Goal: Transaction & Acquisition: Purchase product/service

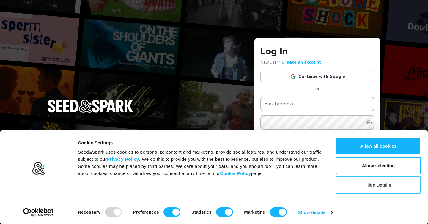
click at [377, 184] on button "Hide Details" at bounding box center [378, 184] width 85 height 17
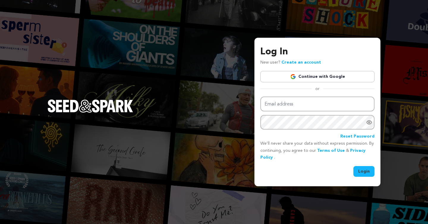
click at [106, 109] on img "Seed&Spark Homepage" at bounding box center [91, 106] width 86 height 13
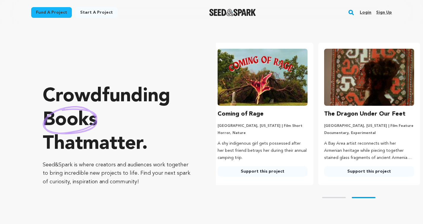
scroll to position [0, 111]
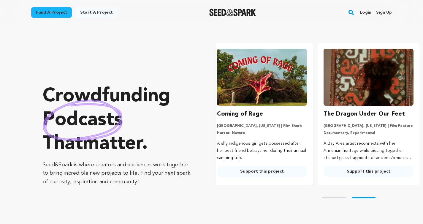
click at [336, 195] on div "Skip to prev slide page Skip to next slide page" at bounding box center [319, 197] width 207 height 25
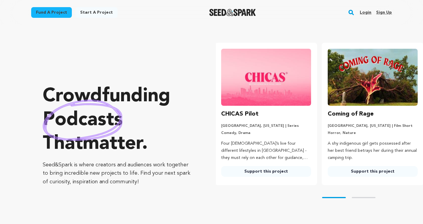
scroll to position [0, 0]
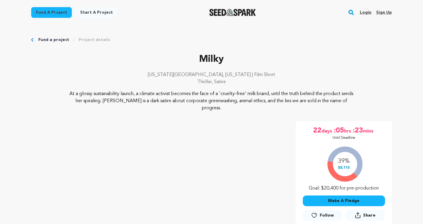
click at [225, 13] on img "Seed&Spark Homepage" at bounding box center [232, 12] width 47 height 7
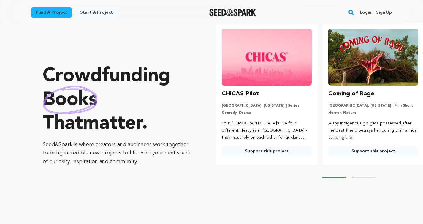
click at [364, 149] on link "Support this project" at bounding box center [374, 151] width 90 height 11
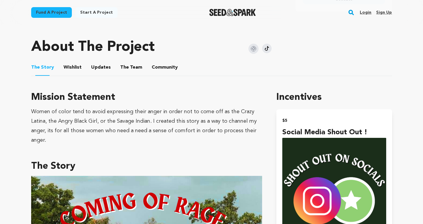
scroll to position [295, 0]
click at [129, 61] on button "The Team" at bounding box center [131, 68] width 14 height 14
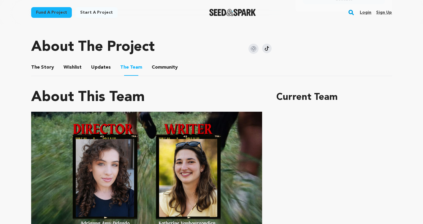
click at [224, 13] on img "Seed&Spark Homepage" at bounding box center [232, 12] width 47 height 7
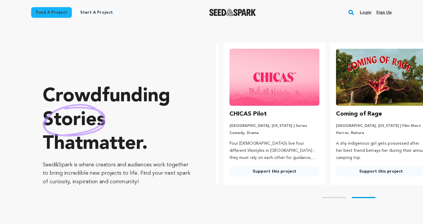
scroll to position [0, 111]
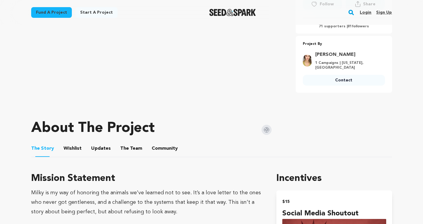
scroll to position [219, 0]
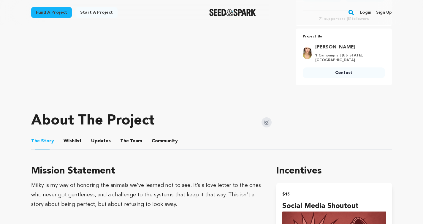
click at [133, 135] on button "The Team" at bounding box center [131, 142] width 14 height 14
